Goal: Check status: Check status

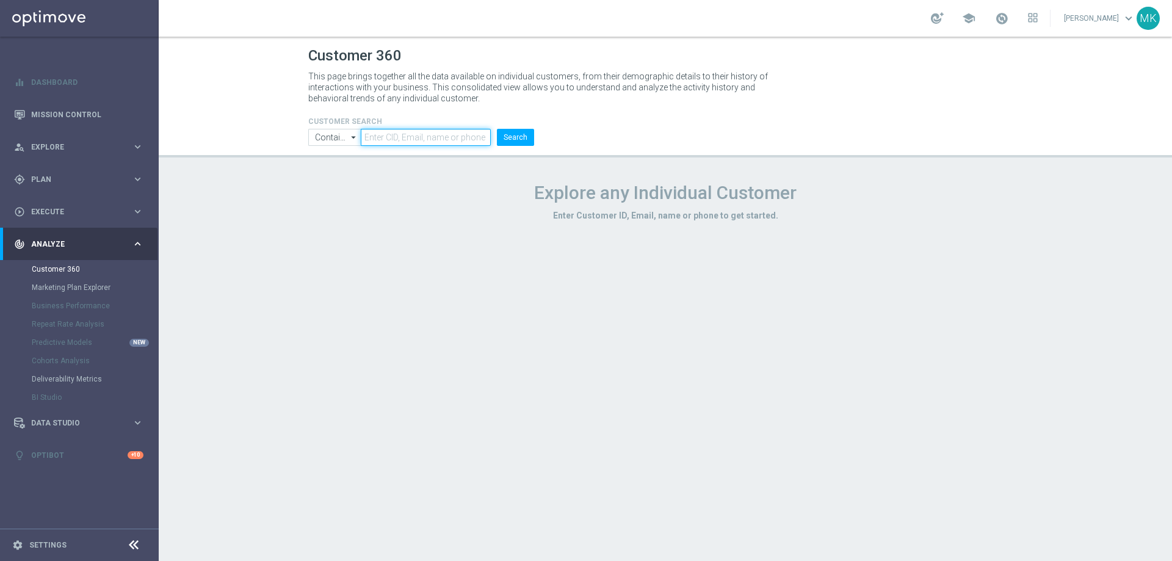
click at [438, 138] on input "text" at bounding box center [426, 137] width 130 height 17
paste input "3321279"
type input "3321279"
click at [496, 131] on li "Search" at bounding box center [515, 137] width 43 height 17
click at [515, 130] on button "Search" at bounding box center [515, 137] width 37 height 17
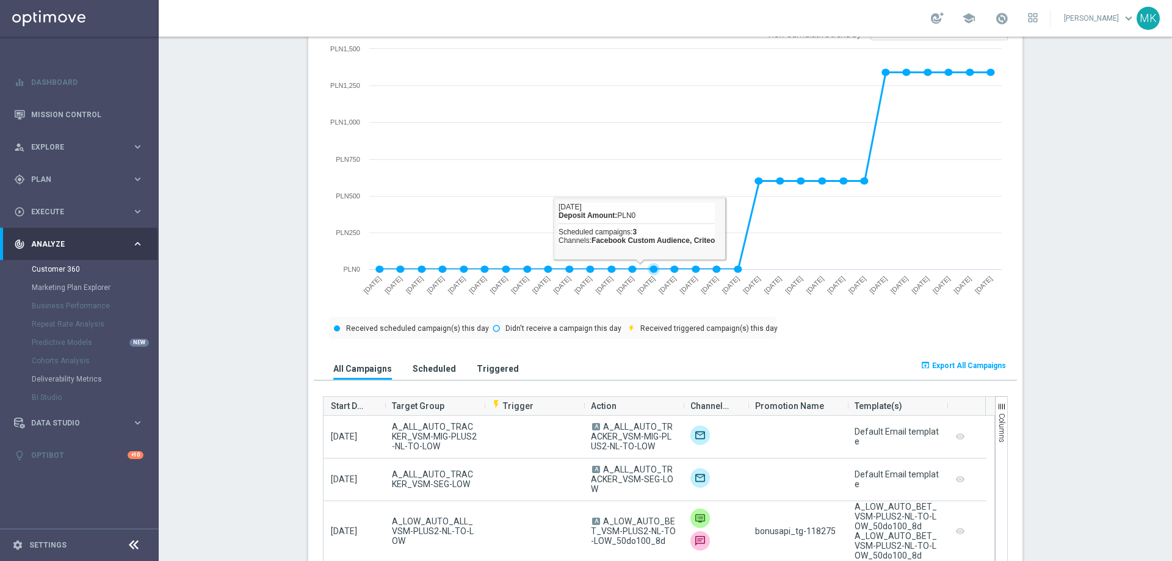
scroll to position [650, 0]
